Goal: Navigation & Orientation: Find specific page/section

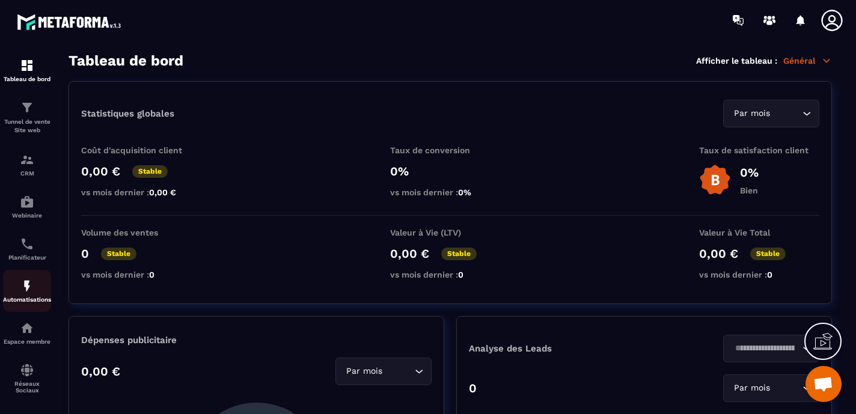
click at [24, 297] on div "Automatisations" at bounding box center [27, 291] width 48 height 24
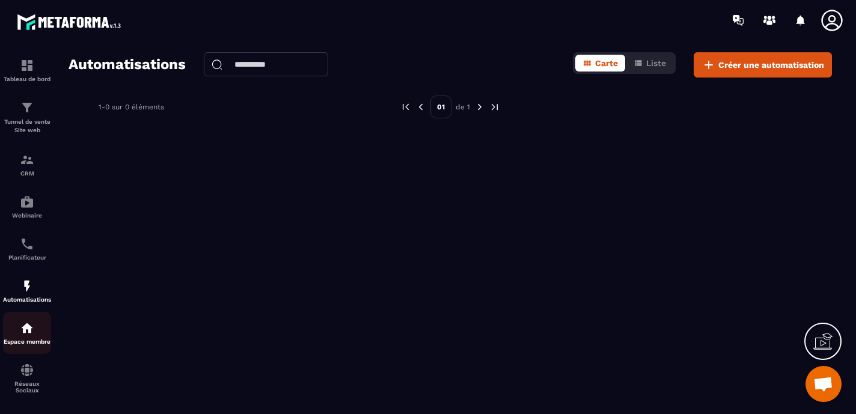
click at [26, 333] on img at bounding box center [27, 328] width 14 height 14
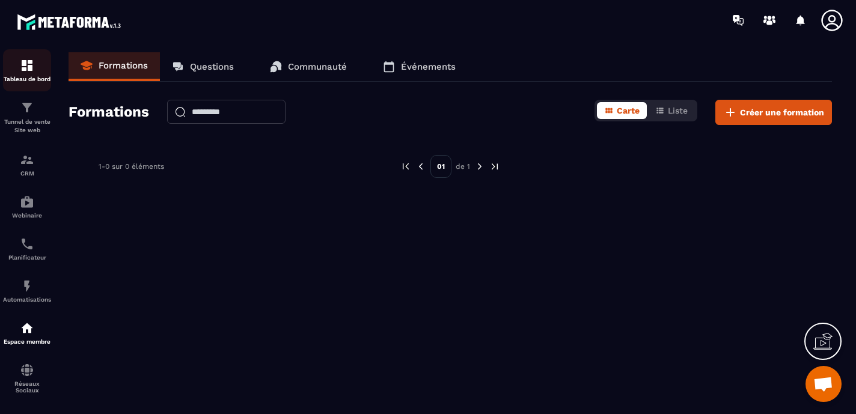
click at [21, 75] on div "Tableau de bord" at bounding box center [27, 70] width 48 height 24
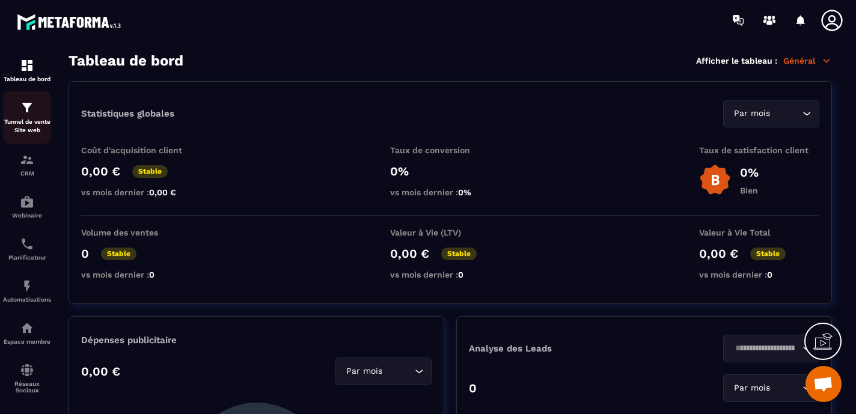
click at [23, 114] on img at bounding box center [27, 107] width 14 height 14
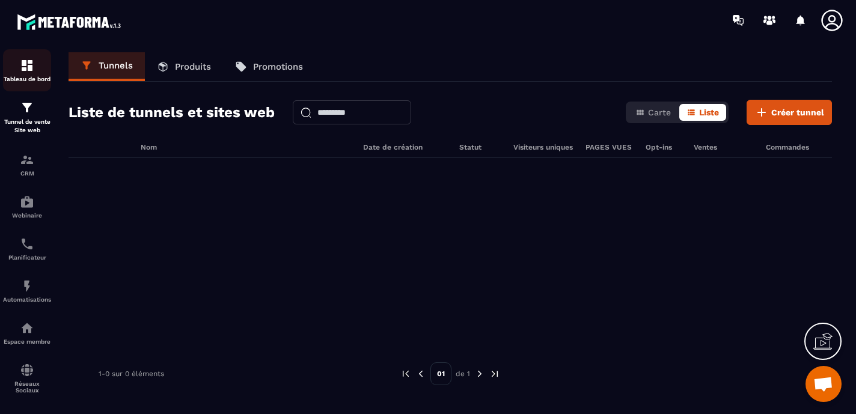
click at [19, 61] on div "Tableau de bord" at bounding box center [27, 70] width 48 height 24
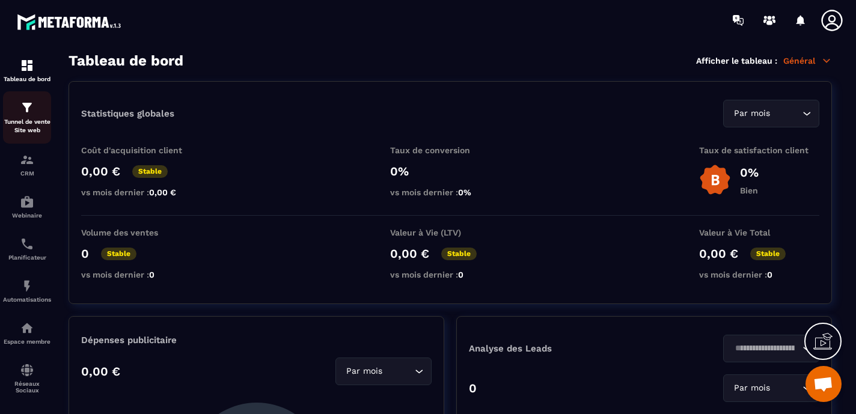
click at [29, 114] on img at bounding box center [27, 107] width 14 height 14
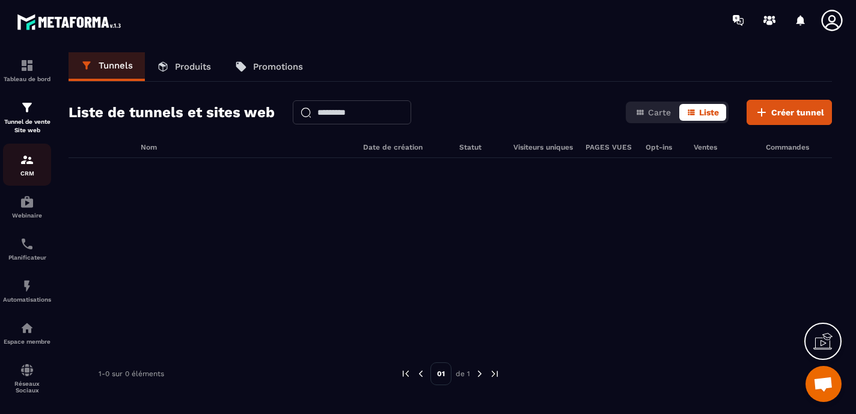
click at [26, 169] on div "CRM" at bounding box center [27, 165] width 48 height 24
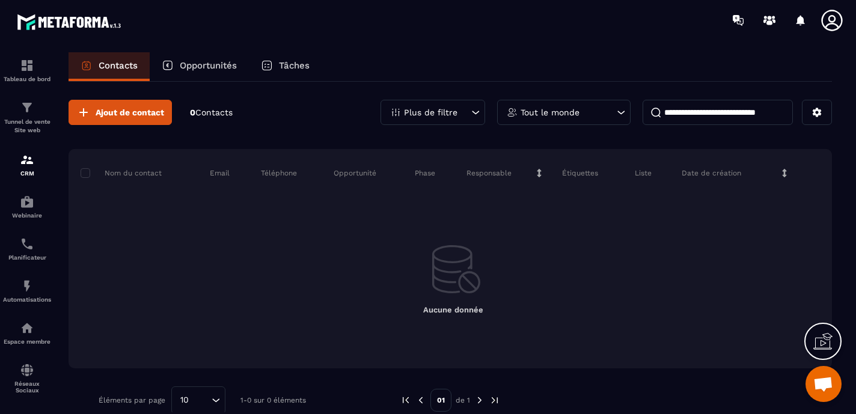
click at [211, 67] on p "Opportunités" at bounding box center [208, 65] width 57 height 11
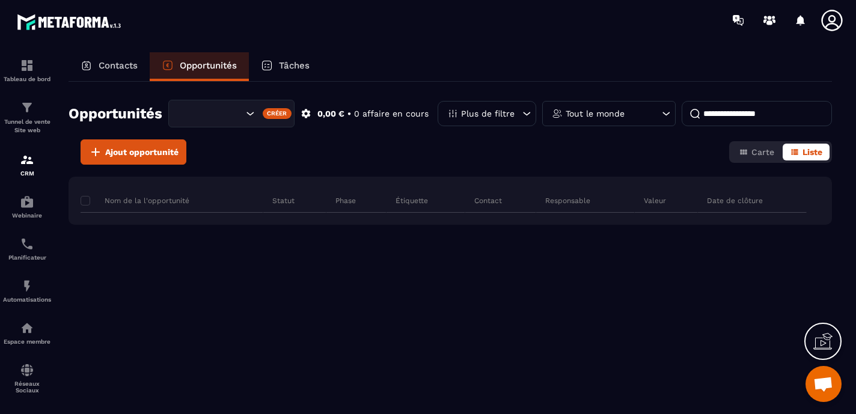
click at [287, 59] on div "Tâches" at bounding box center [285, 66] width 73 height 29
